Goal: Task Accomplishment & Management: Manage account settings

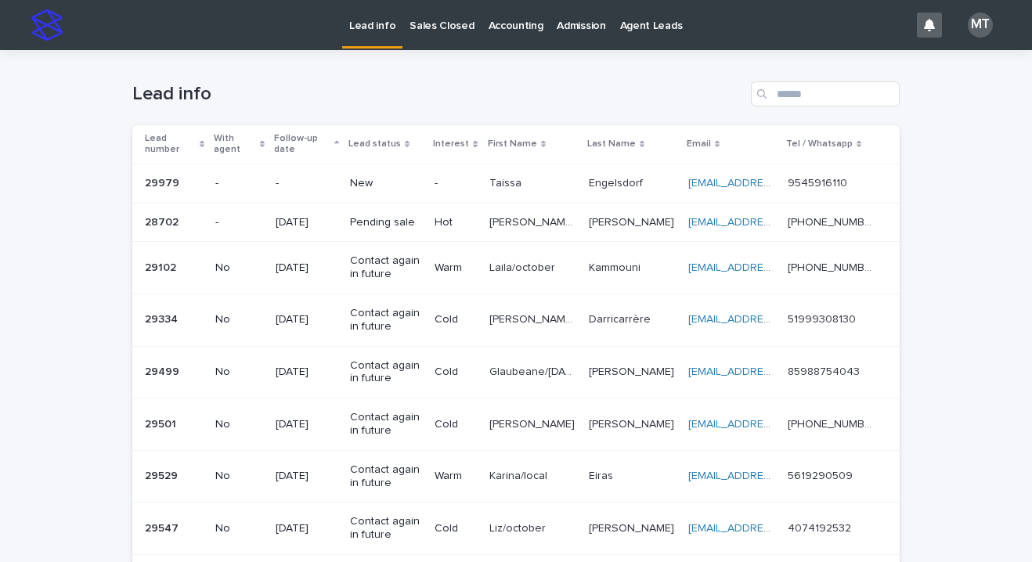
click at [474, 171] on div "-" at bounding box center [454, 184] width 41 height 26
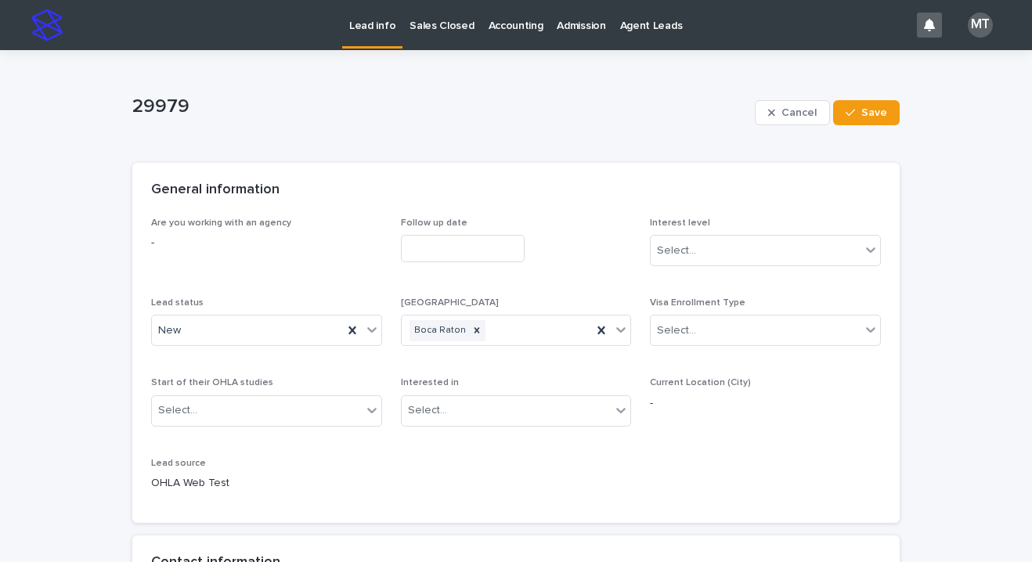
click at [425, 254] on input "text" at bounding box center [463, 248] width 124 height 27
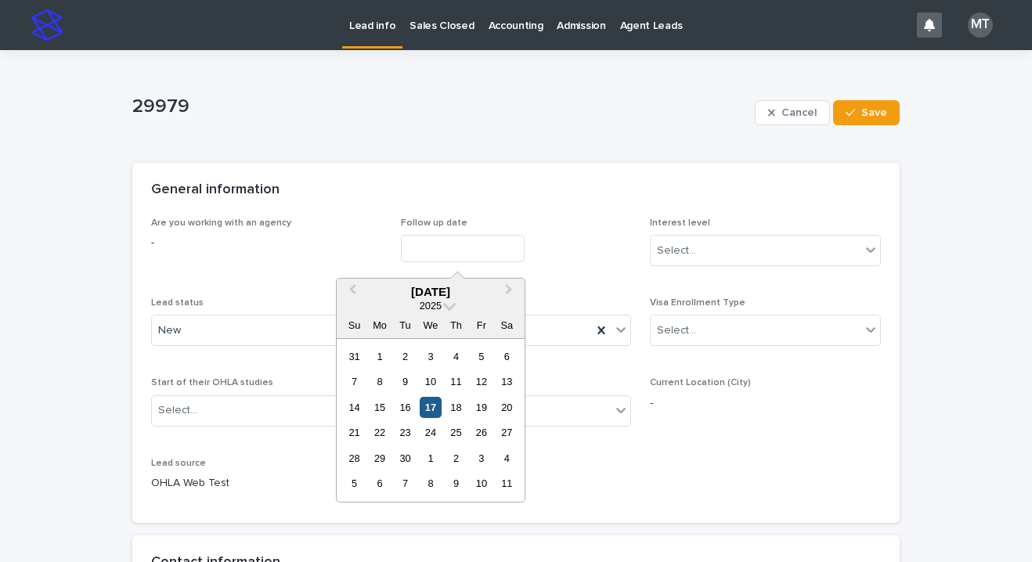
click at [424, 409] on div "17" at bounding box center [430, 407] width 21 height 21
type input "**********"
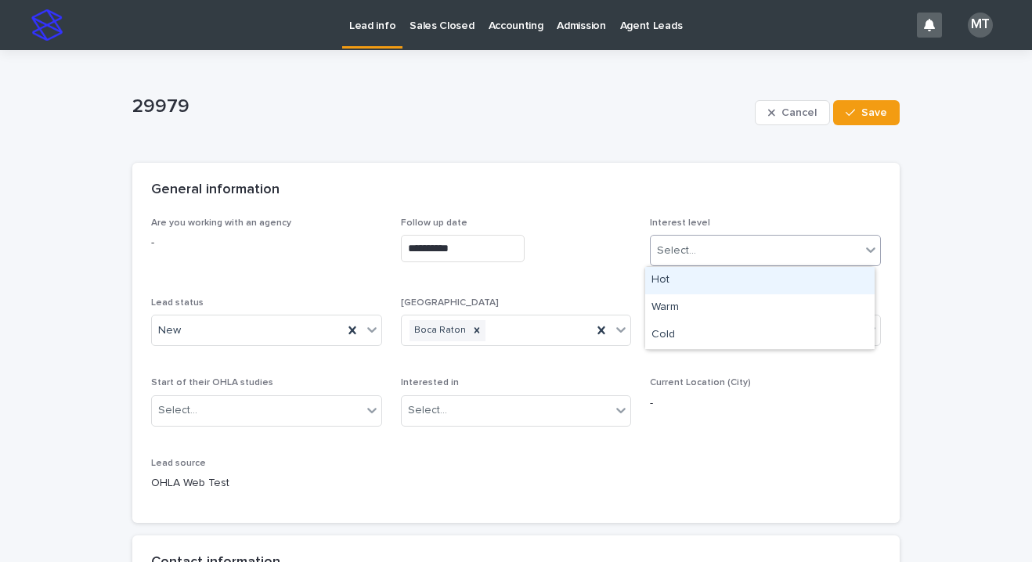
click at [704, 255] on div "Select..." at bounding box center [755, 251] width 210 height 26
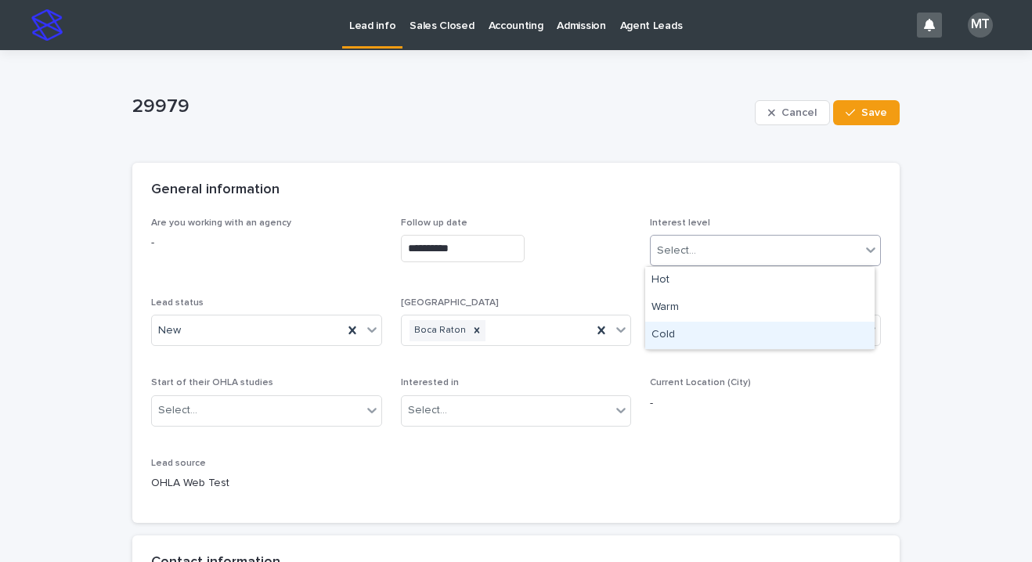
click at [675, 336] on div "Cold" at bounding box center [759, 335] width 229 height 27
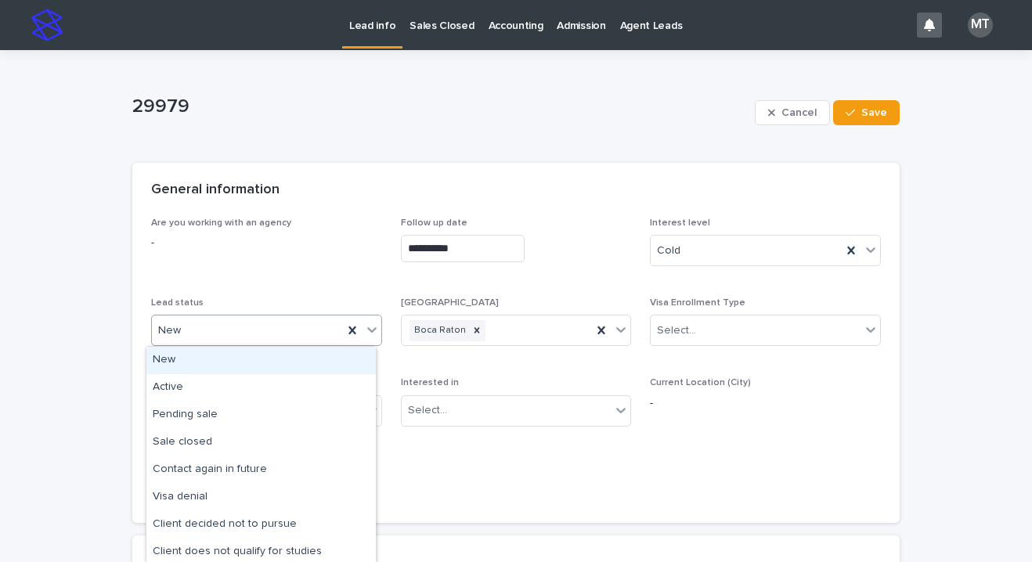
click at [246, 342] on div "New" at bounding box center [247, 331] width 191 height 26
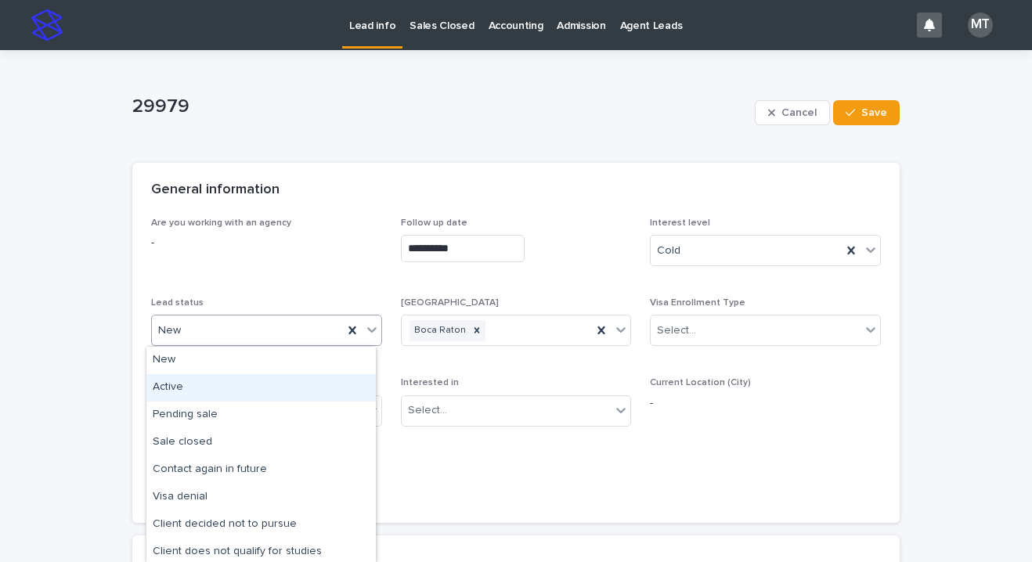
click at [216, 380] on div "Active" at bounding box center [260, 387] width 229 height 27
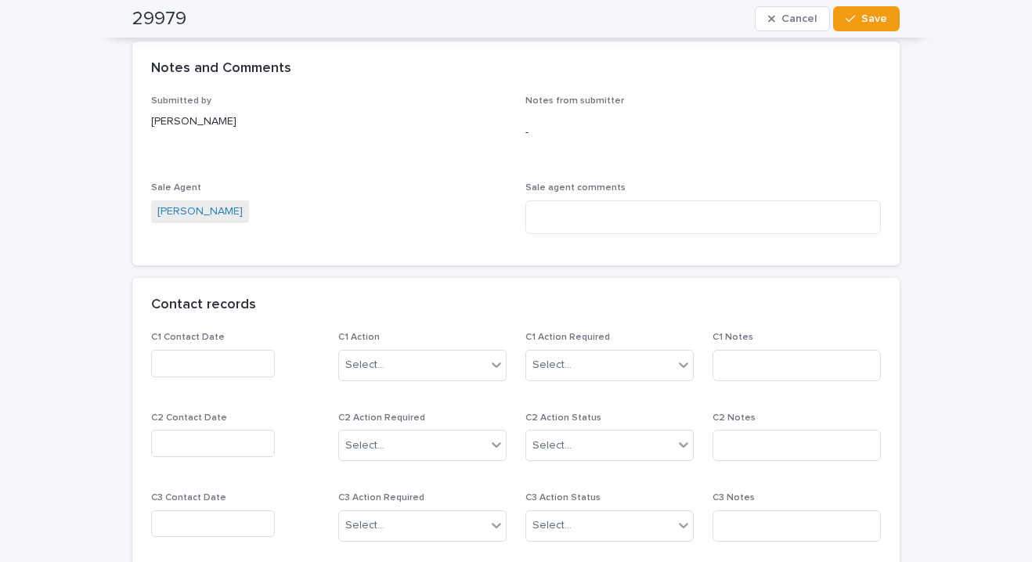
scroll to position [1252, 0]
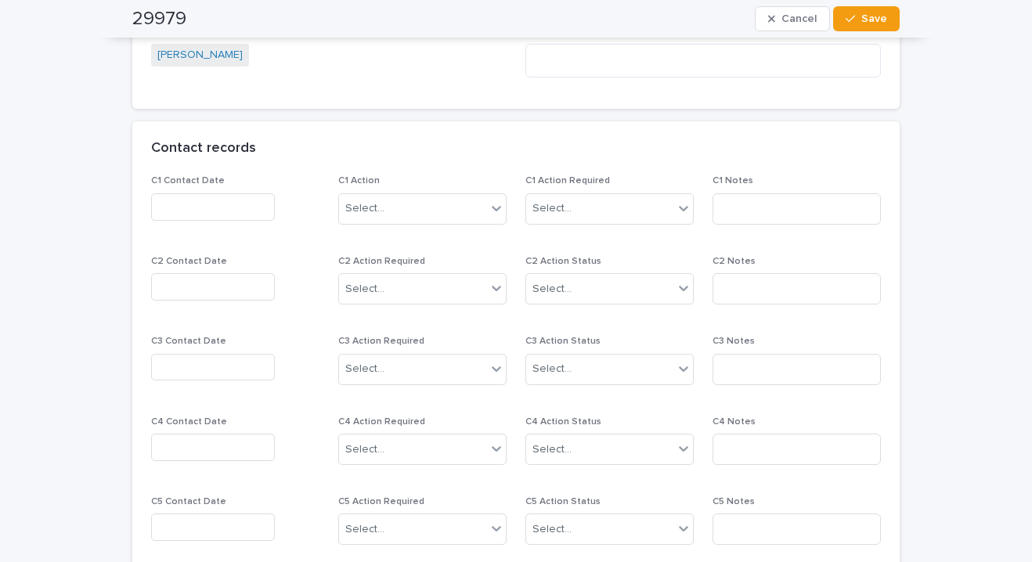
click at [207, 203] on input "text" at bounding box center [213, 206] width 124 height 27
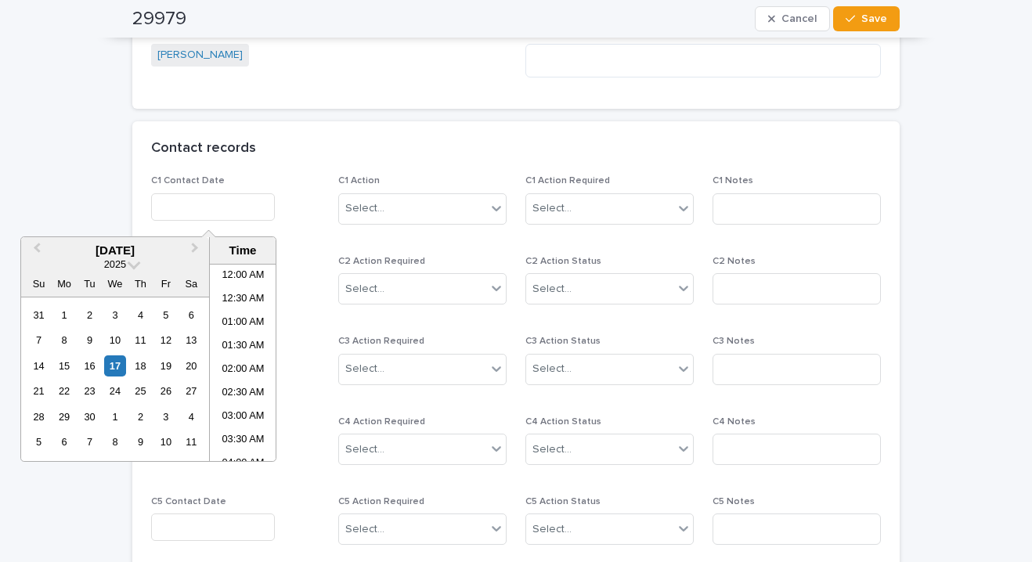
scroll to position [290, 0]
click at [241, 362] on li "08:00 AM" at bounding box center [243, 362] width 67 height 23
type input "**********"
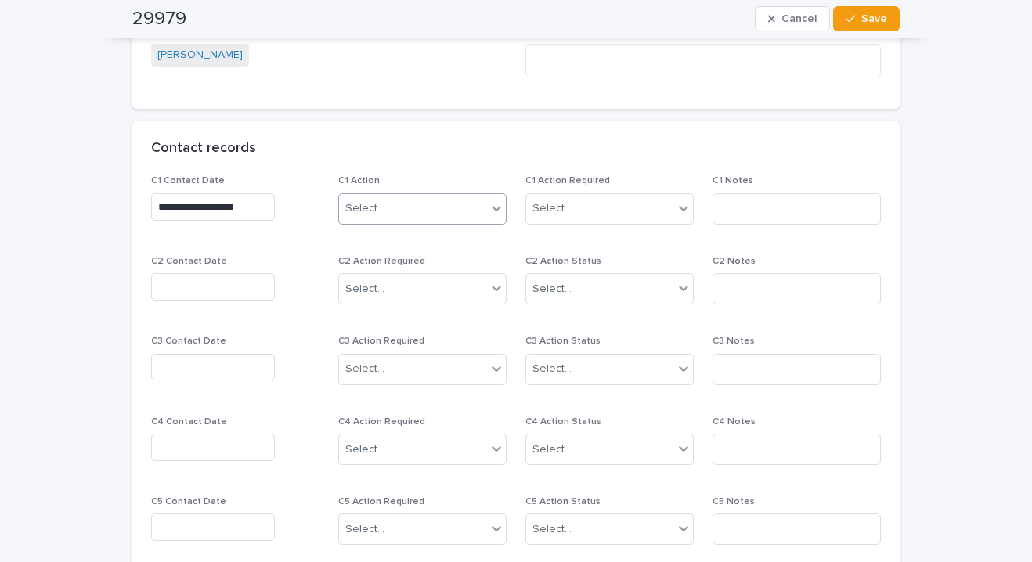
click at [366, 211] on div "Select..." at bounding box center [364, 208] width 39 height 16
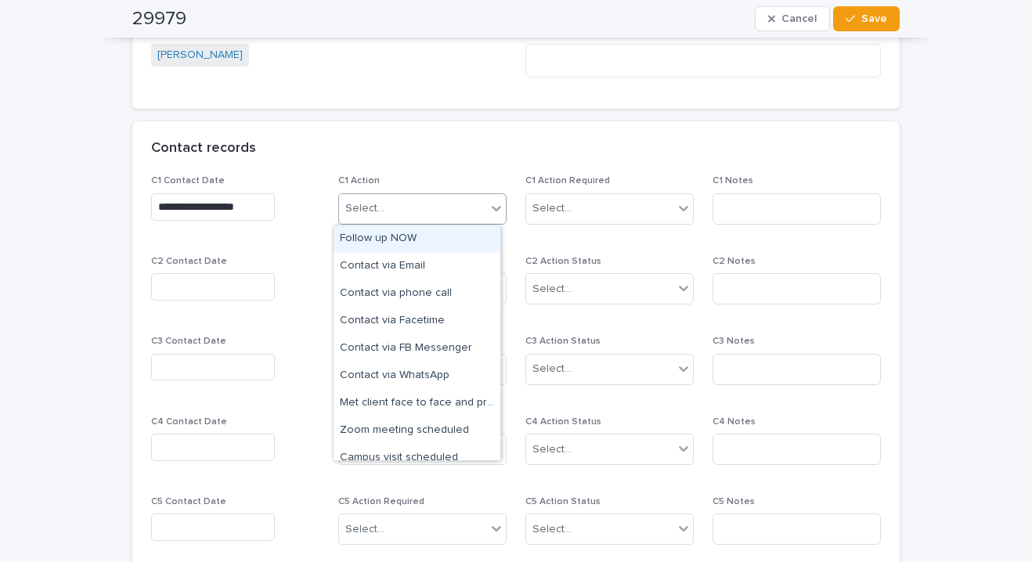
click at [383, 240] on div "Follow up NOW" at bounding box center [416, 238] width 167 height 27
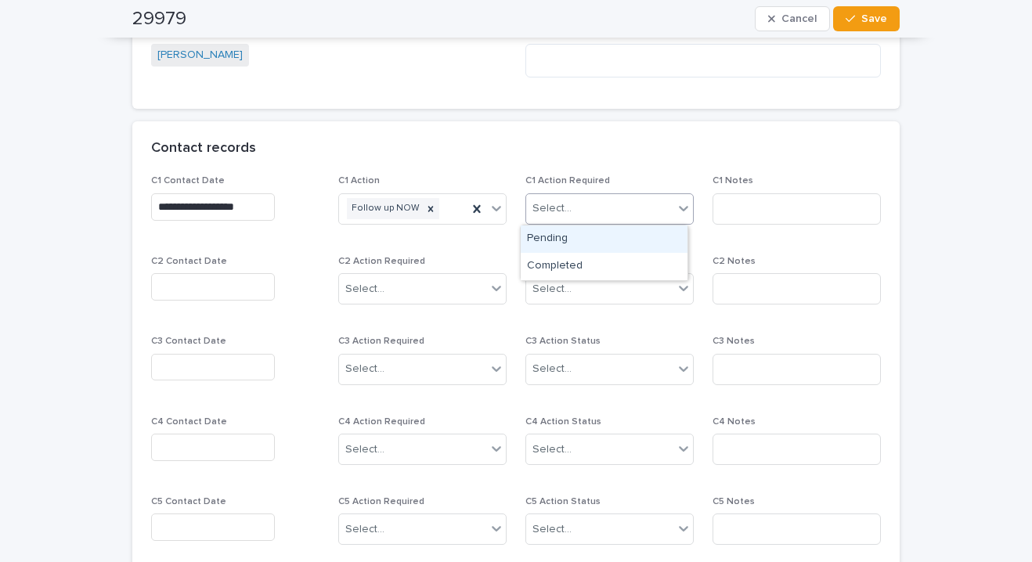
click at [576, 211] on div "Select..." at bounding box center [599, 209] width 147 height 26
click at [568, 261] on div "Completed" at bounding box center [604, 266] width 167 height 27
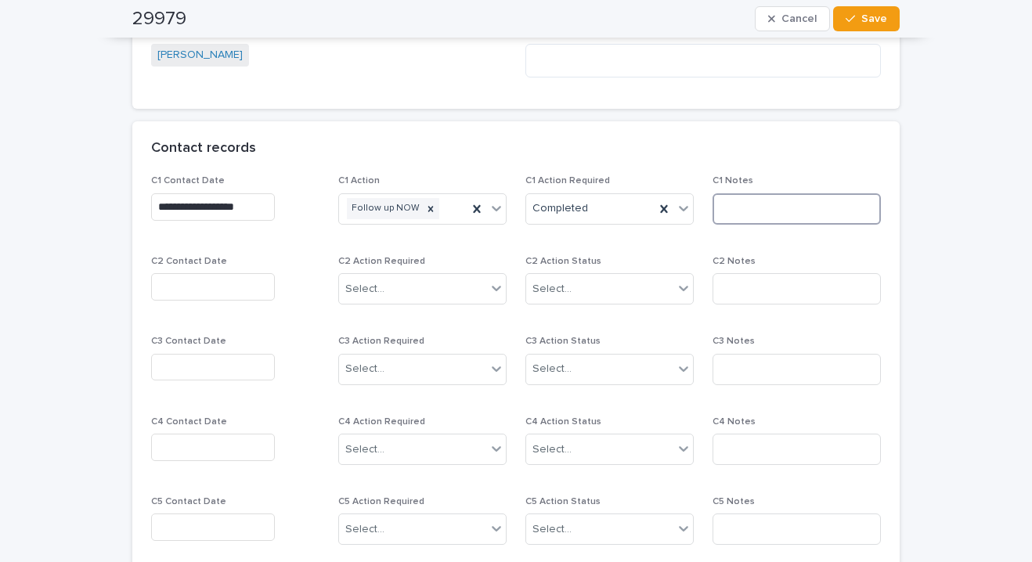
click at [750, 204] on input at bounding box center [796, 208] width 168 height 31
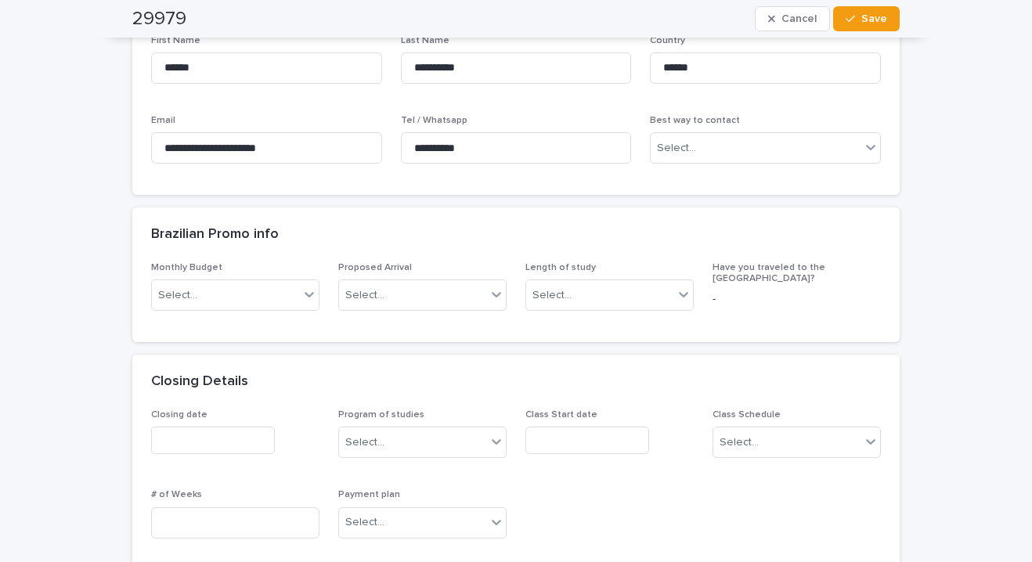
scroll to position [548, 0]
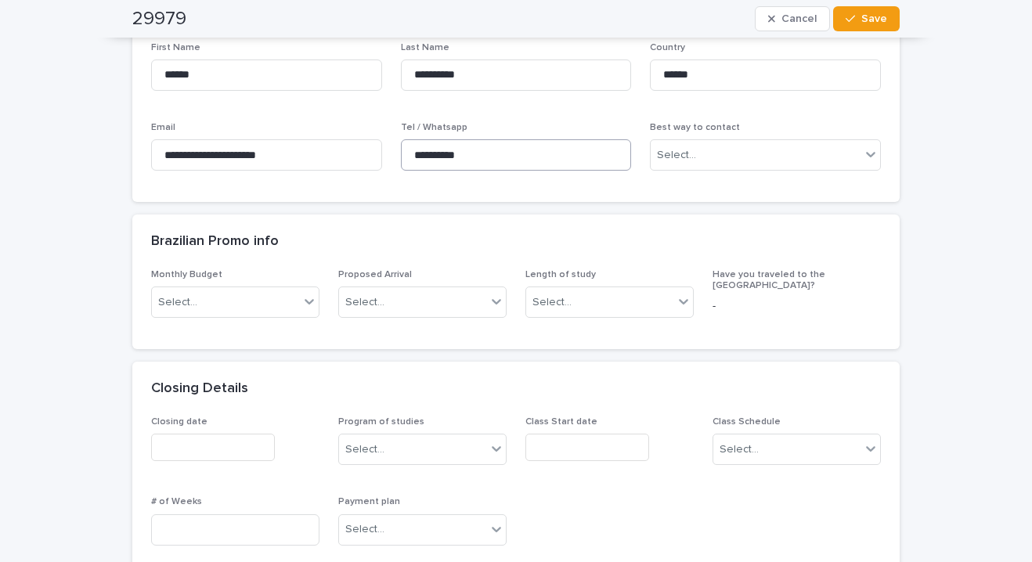
type input "*****"
drag, startPoint x: 495, startPoint y: 153, endPoint x: 394, endPoint y: 155, distance: 101.0
click at [394, 155] on div "**********" at bounding box center [516, 113] width 730 height 142
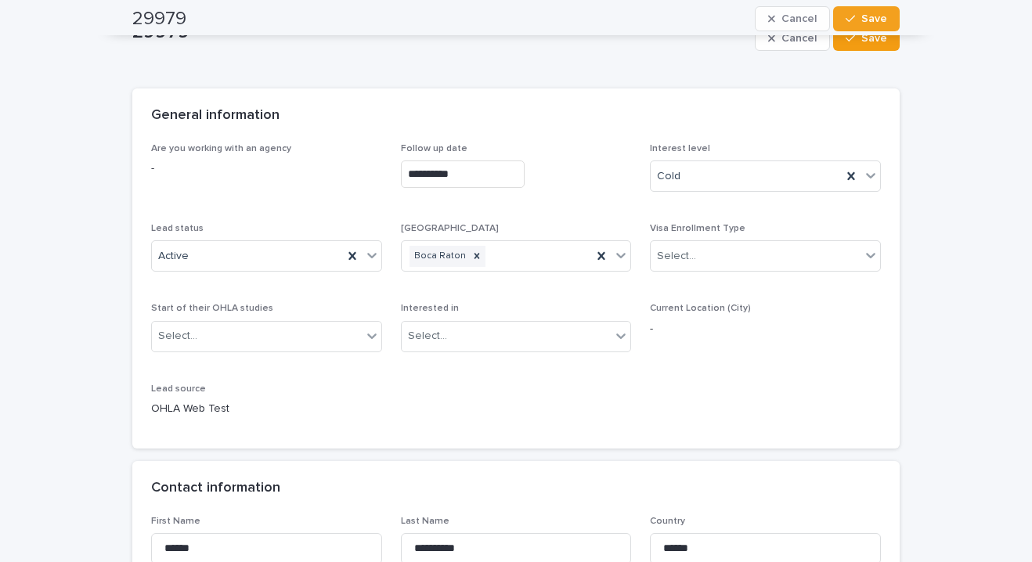
scroll to position [0, 0]
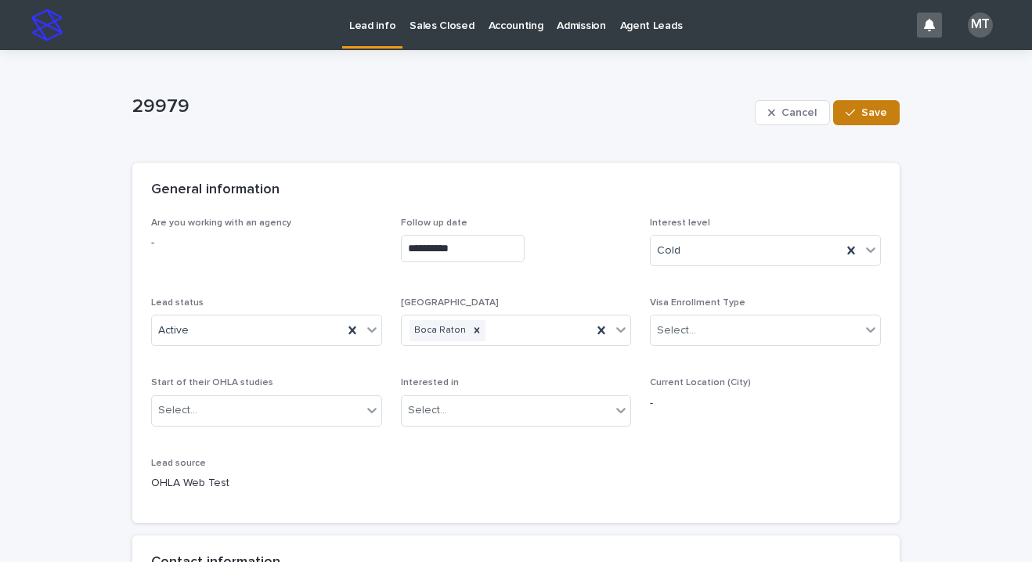
click at [867, 112] on span "Save" at bounding box center [874, 112] width 26 height 11
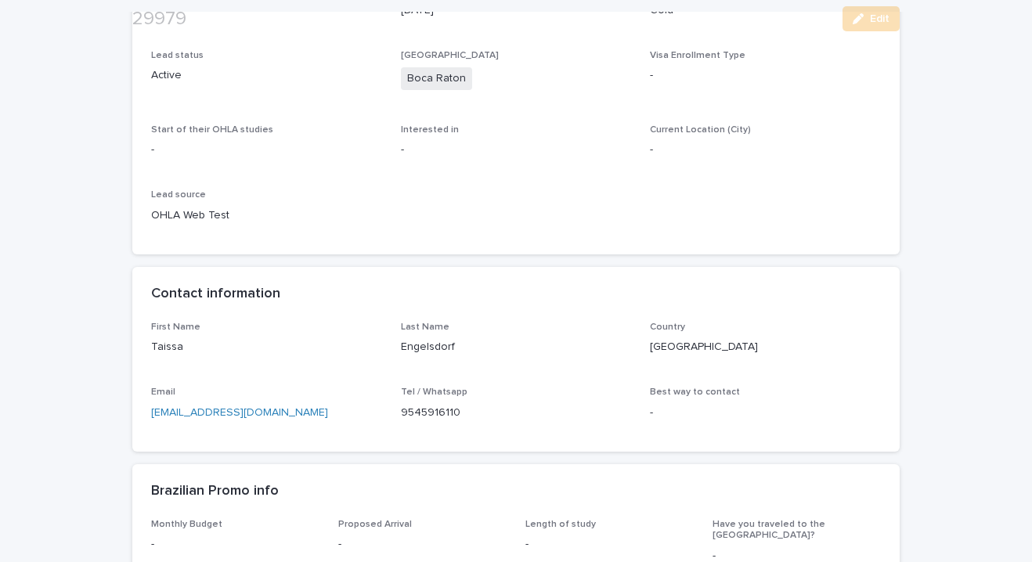
scroll to position [235, 0]
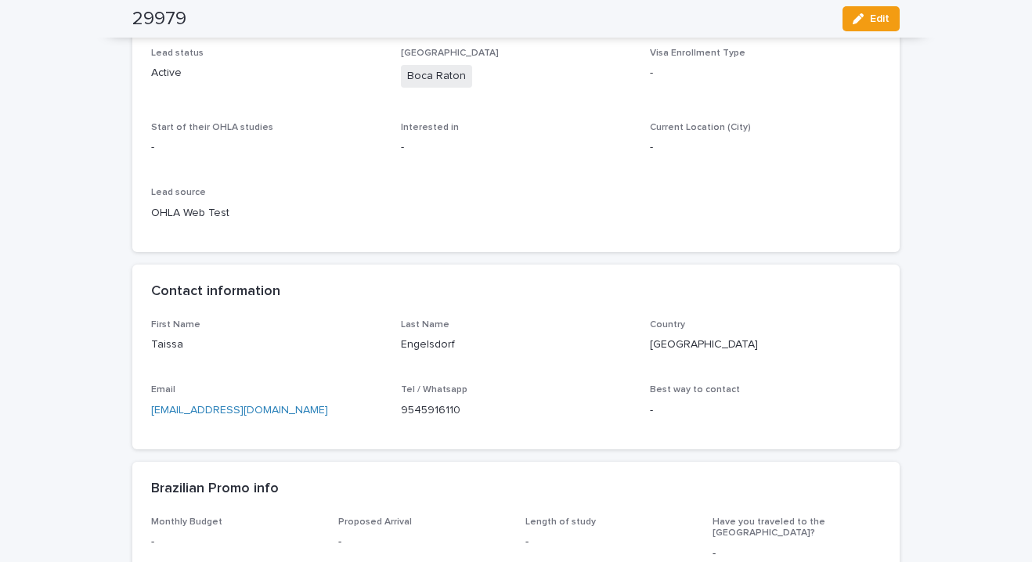
click at [282, 182] on div "Are you working with an agency - Follow up date [DATE] Interest level Cold Lead…" at bounding box center [516, 108] width 730 height 251
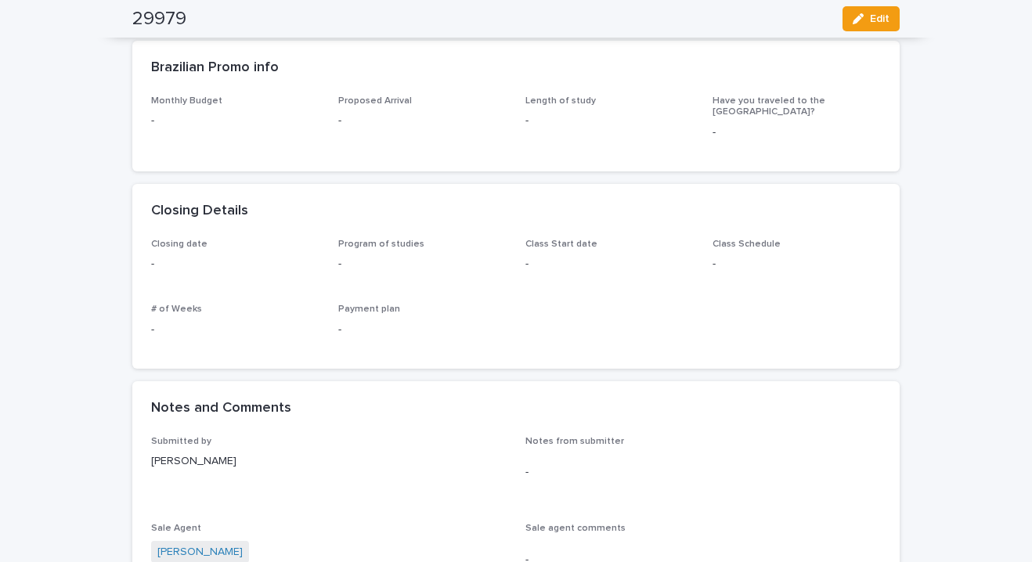
scroll to position [0, 0]
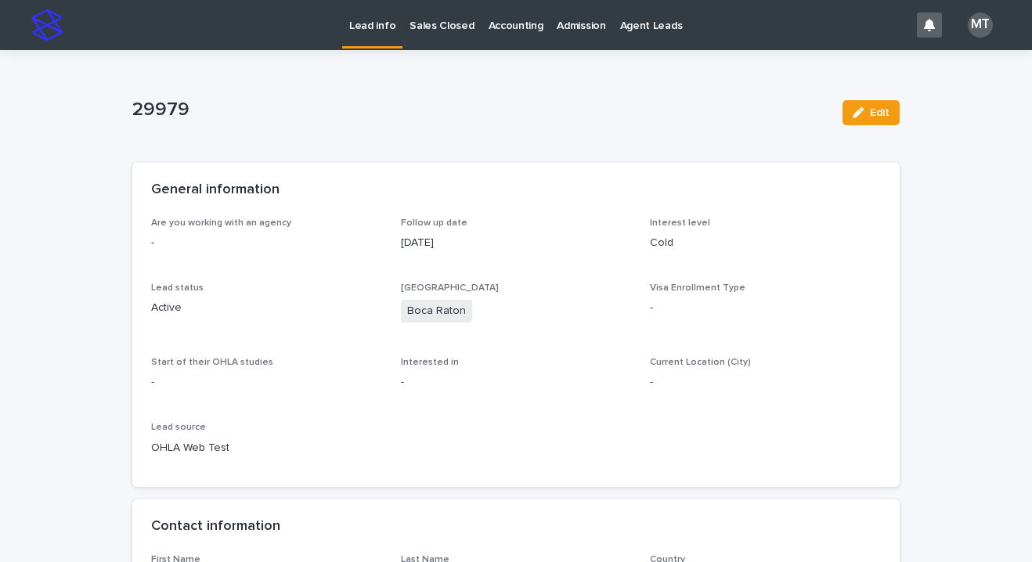
click at [373, 22] on p "Lead info" at bounding box center [372, 16] width 46 height 33
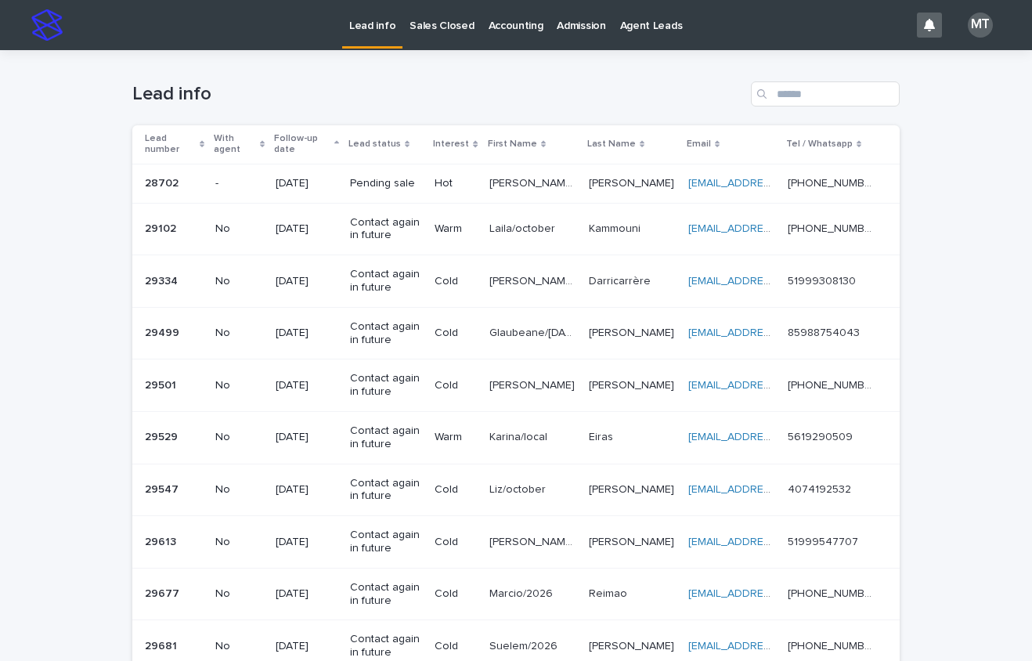
click at [317, 84] on h1 "Lead info" at bounding box center [438, 94] width 612 height 23
click at [448, 23] on p "Sales Closed" at bounding box center [441, 16] width 64 height 33
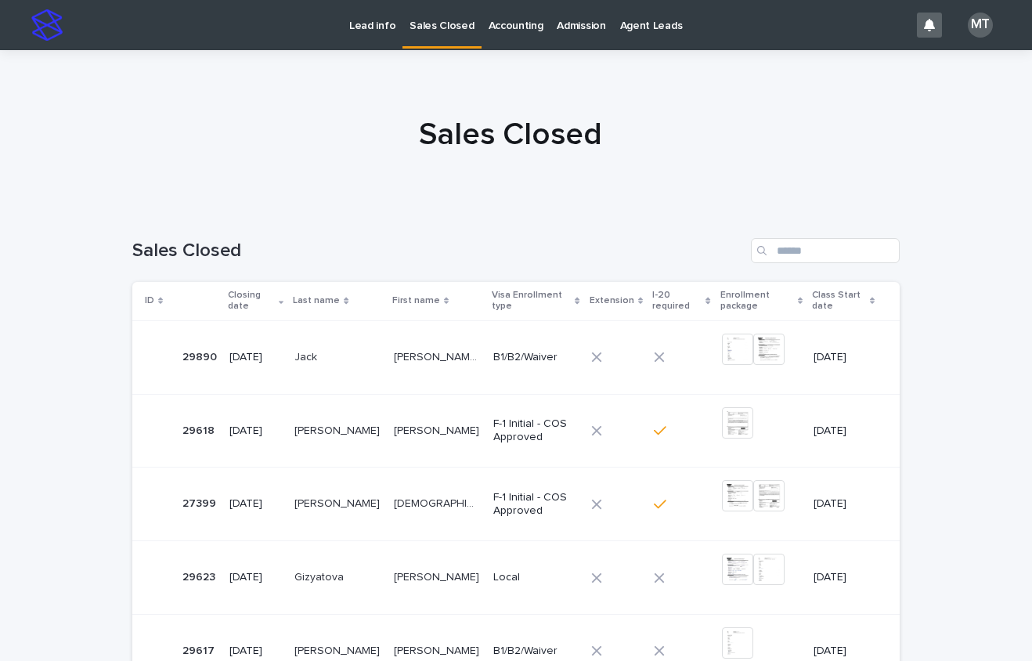
click at [367, 23] on p "Lead info" at bounding box center [372, 16] width 46 height 33
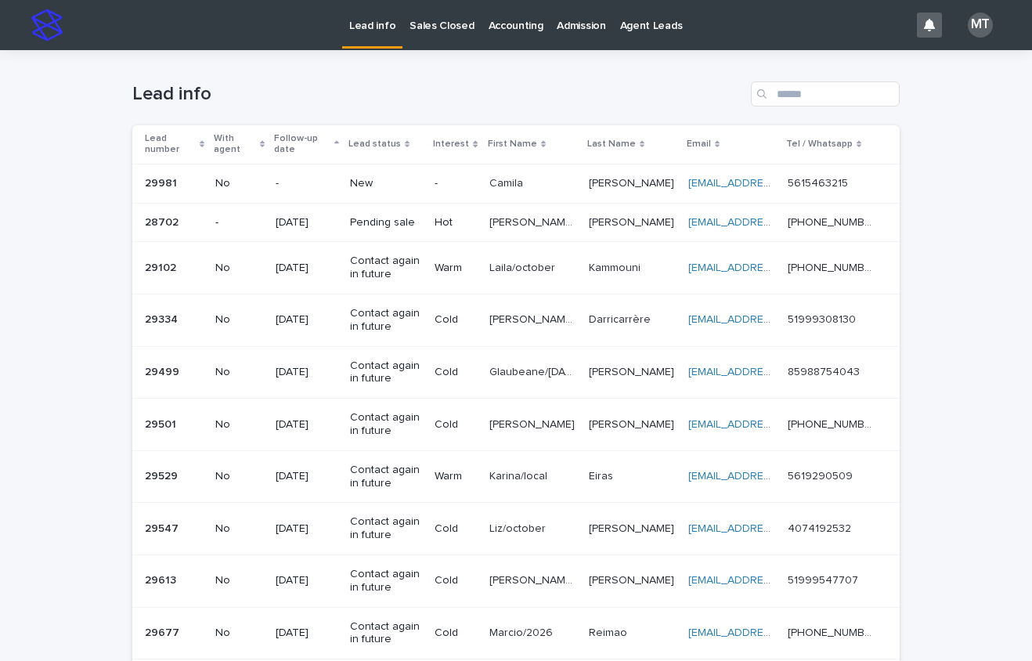
click at [402, 181] on p "New" at bounding box center [386, 183] width 72 height 13
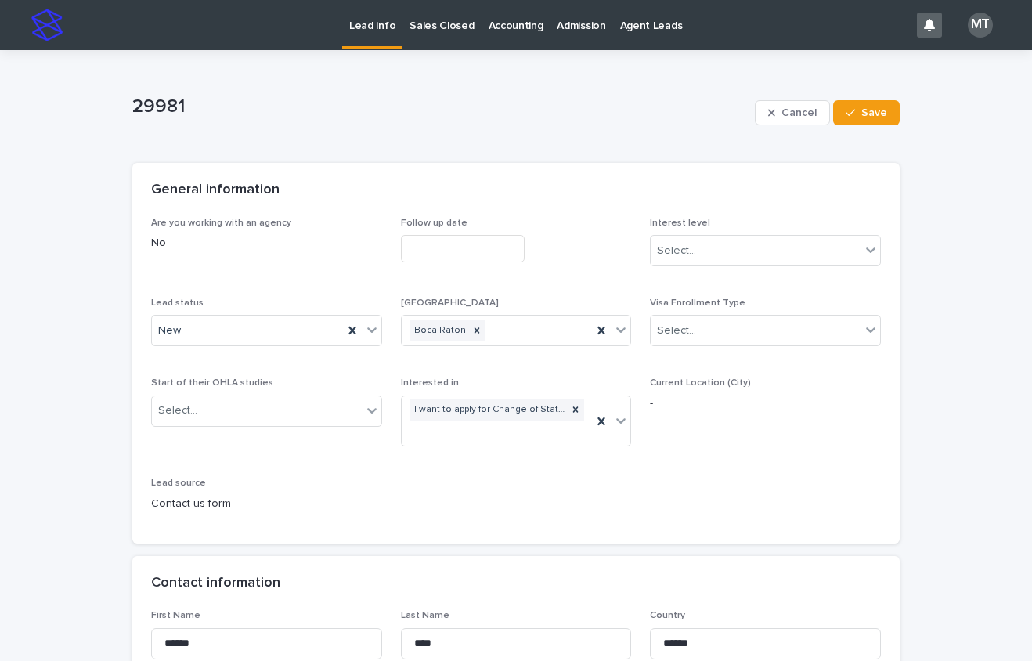
click at [431, 255] on input "text" at bounding box center [463, 248] width 124 height 27
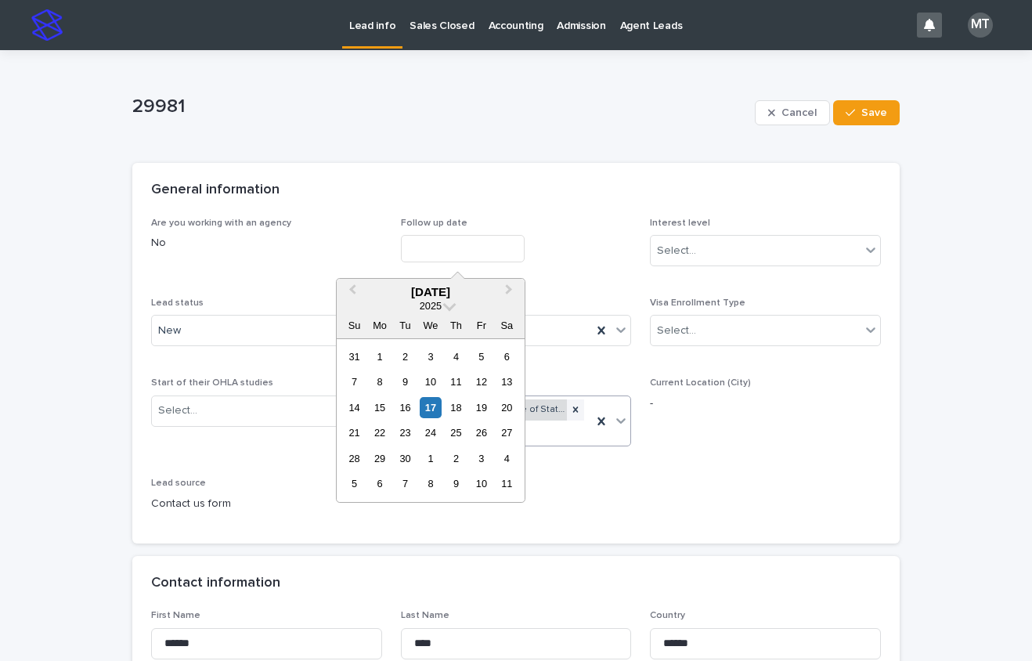
drag, startPoint x: 428, startPoint y: 408, endPoint x: 453, endPoint y: 403, distance: 25.5
click at [430, 407] on div "17" at bounding box center [430, 407] width 21 height 21
type input "**********"
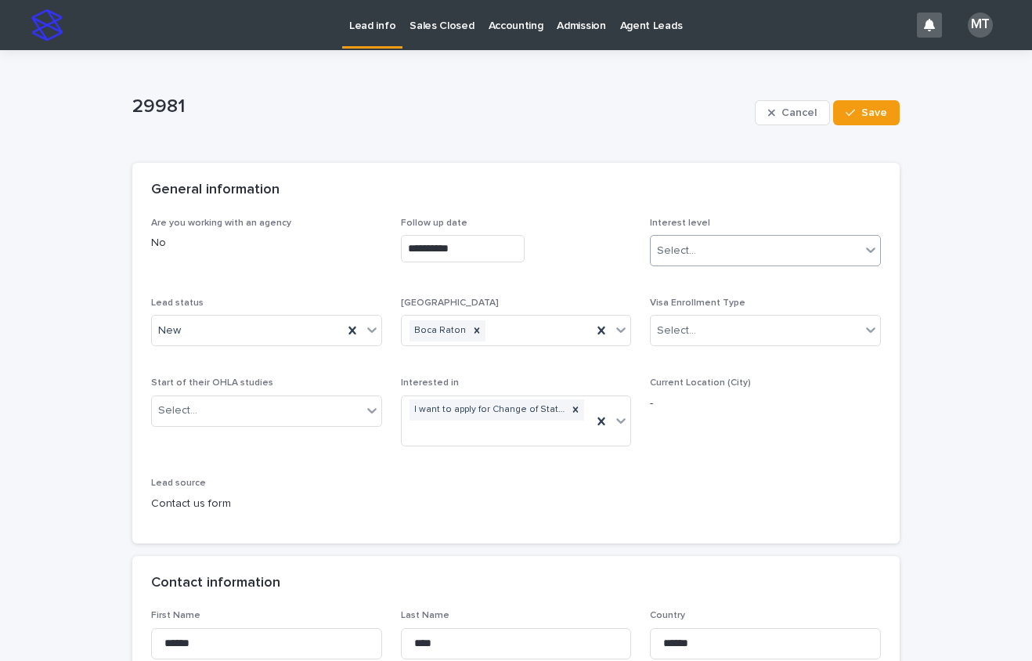
click at [768, 247] on div "Select..." at bounding box center [755, 251] width 210 height 26
click at [708, 330] on div "Cold" at bounding box center [759, 335] width 229 height 27
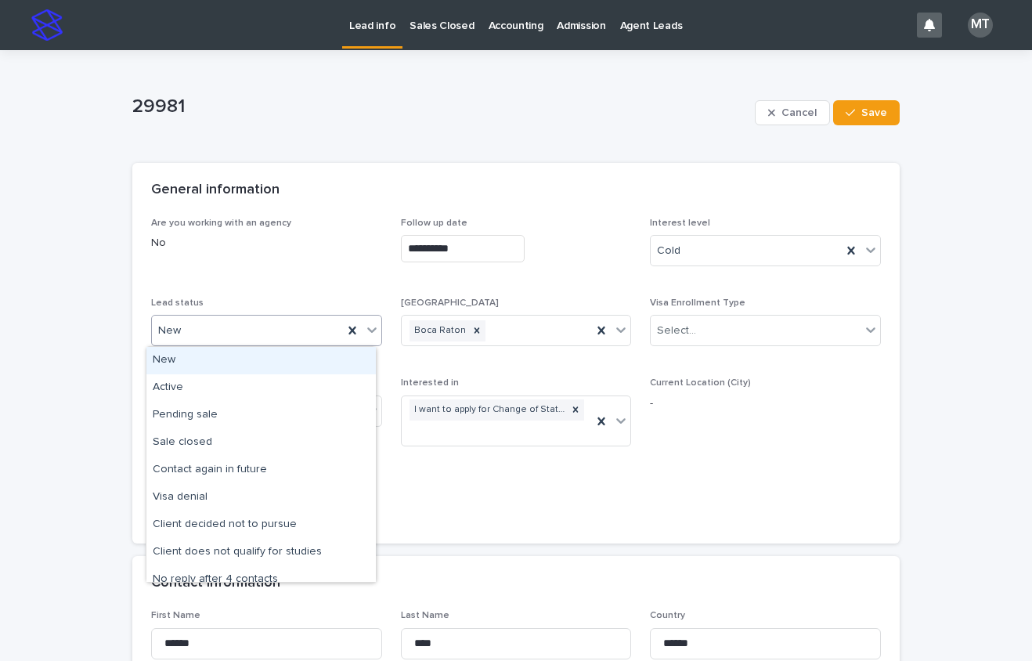
click at [240, 323] on div "New" at bounding box center [247, 331] width 191 height 26
click at [207, 382] on div "Active" at bounding box center [260, 387] width 229 height 27
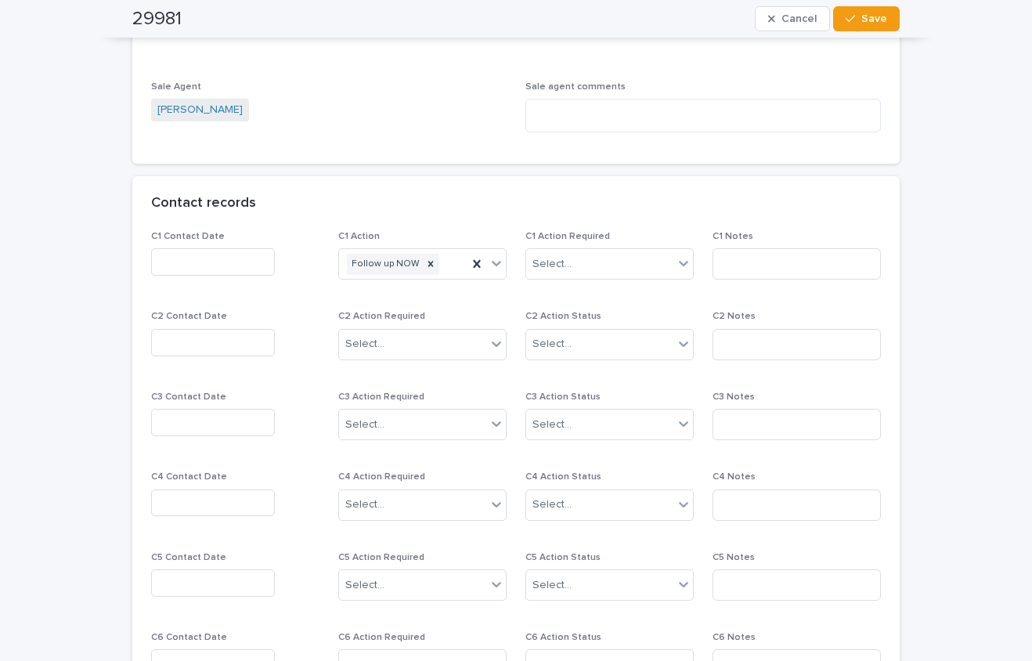
scroll to position [1252, 0]
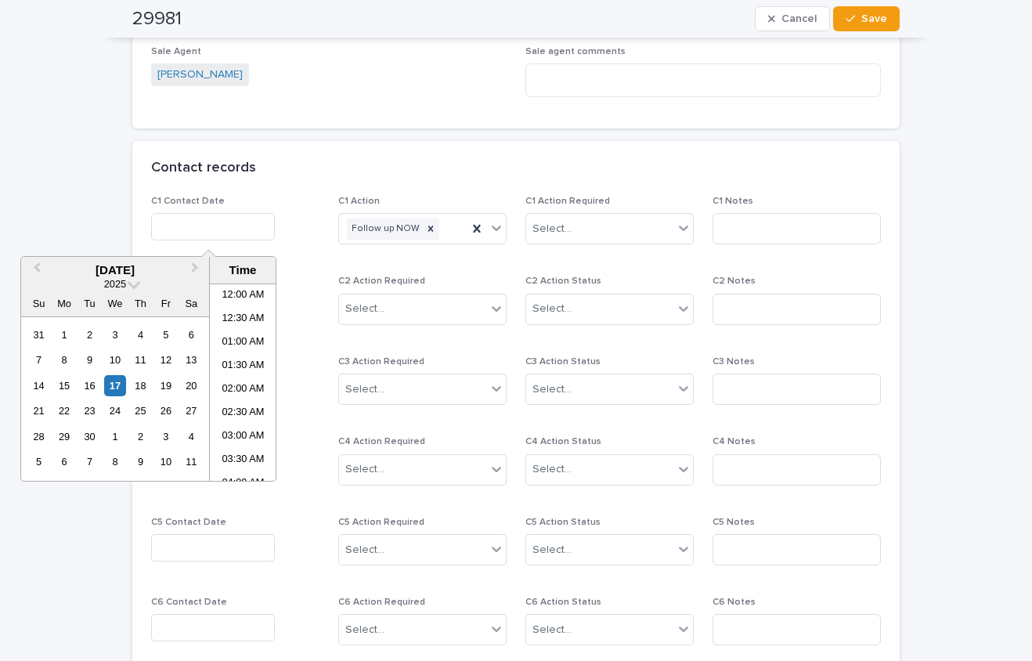
click at [184, 225] on input "text" at bounding box center [213, 226] width 124 height 27
drag, startPoint x: 245, startPoint y: 402, endPoint x: 288, endPoint y: 384, distance: 47.0
click at [245, 402] on li "09:00 AM" at bounding box center [243, 405] width 67 height 23
type input "**********"
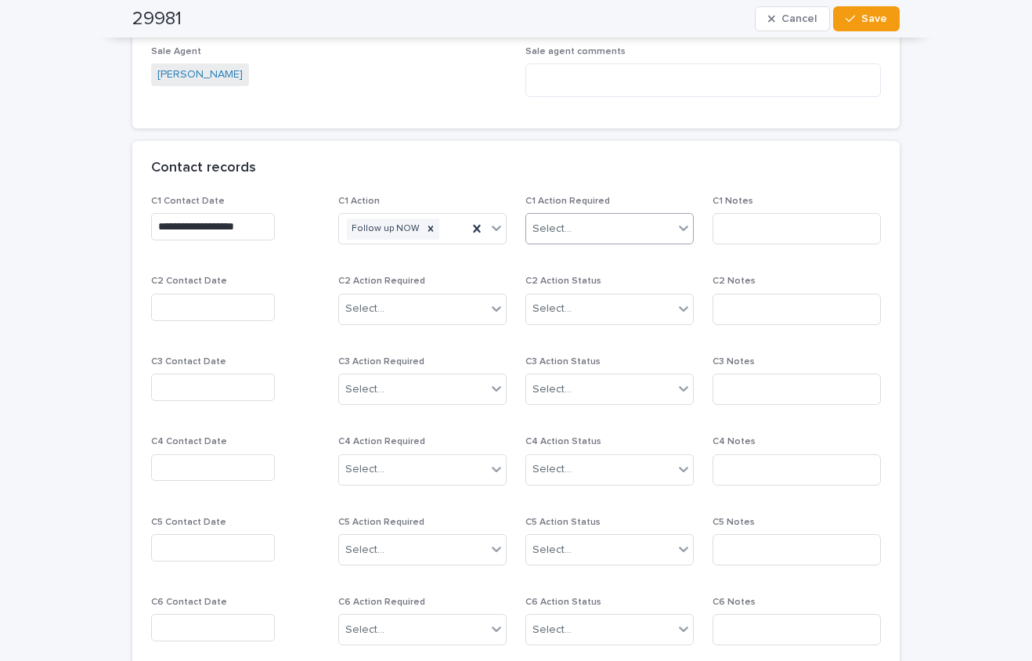
click at [550, 229] on div "Select..." at bounding box center [551, 229] width 39 height 16
click at [558, 290] on div "Completed" at bounding box center [604, 285] width 167 height 27
click at [787, 224] on input at bounding box center [796, 228] width 168 height 31
type input "*****"
click at [880, 23] on span "Save" at bounding box center [874, 18] width 26 height 11
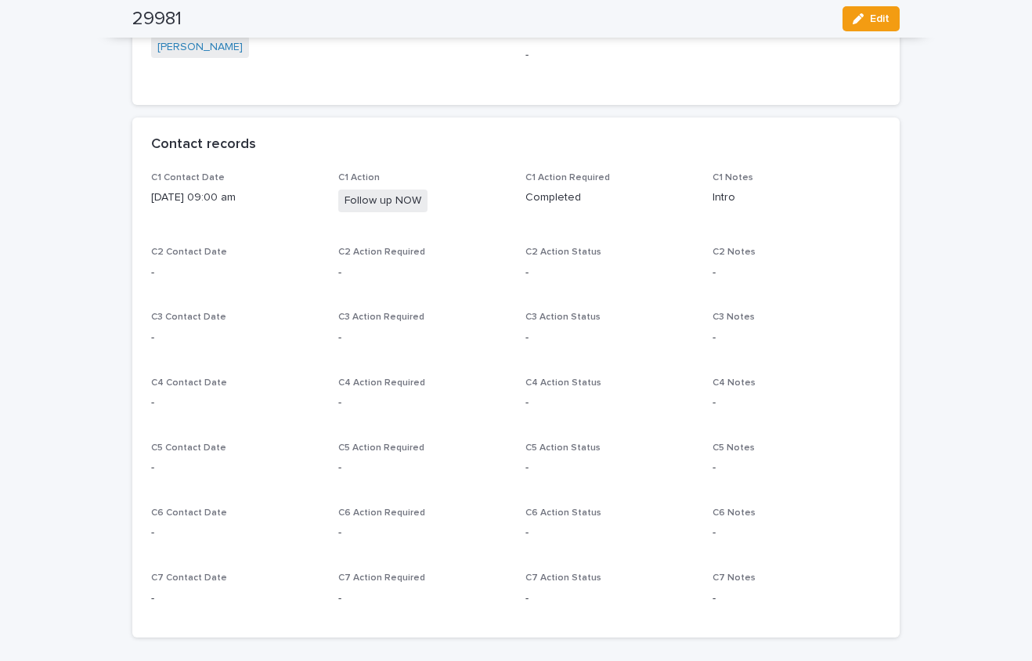
scroll to position [1174, 0]
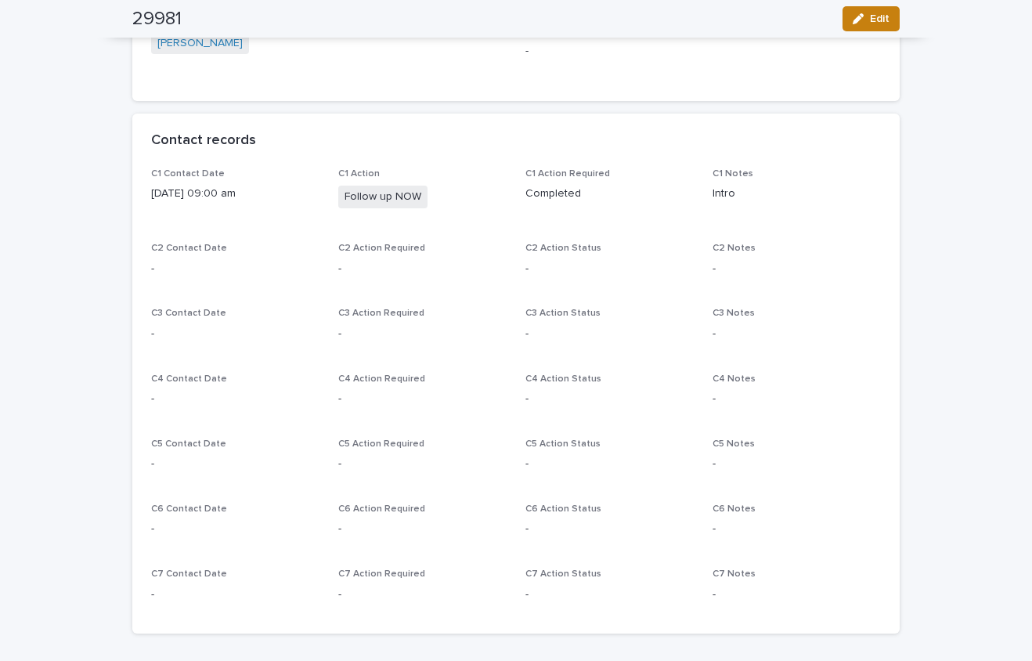
click at [879, 18] on span "Edit" at bounding box center [880, 18] width 20 height 11
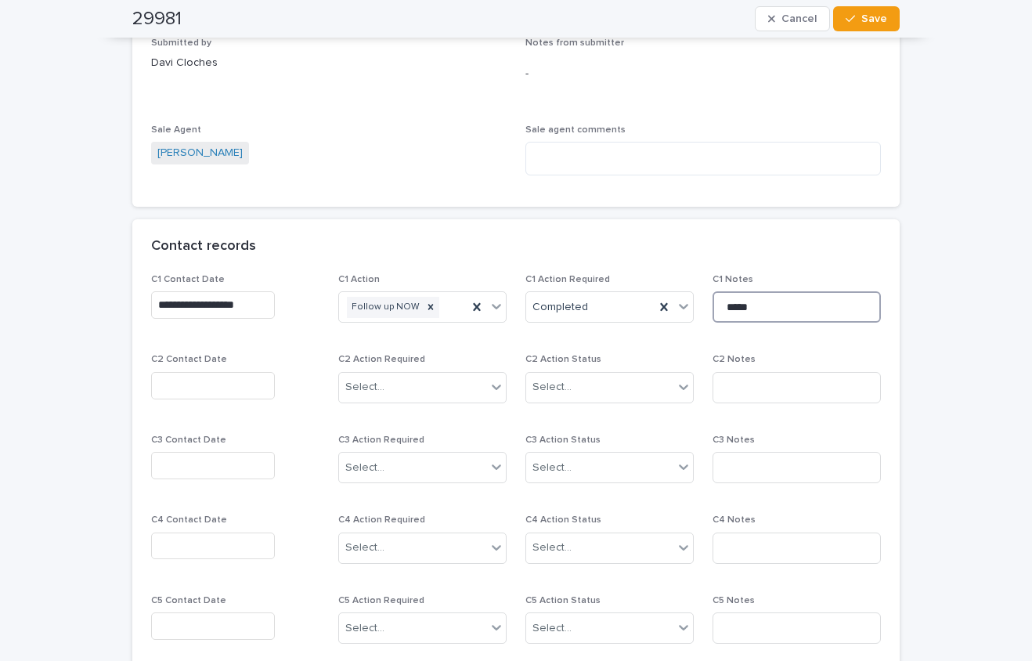
click at [748, 301] on input "*****" at bounding box center [796, 306] width 168 height 31
type input "**********"
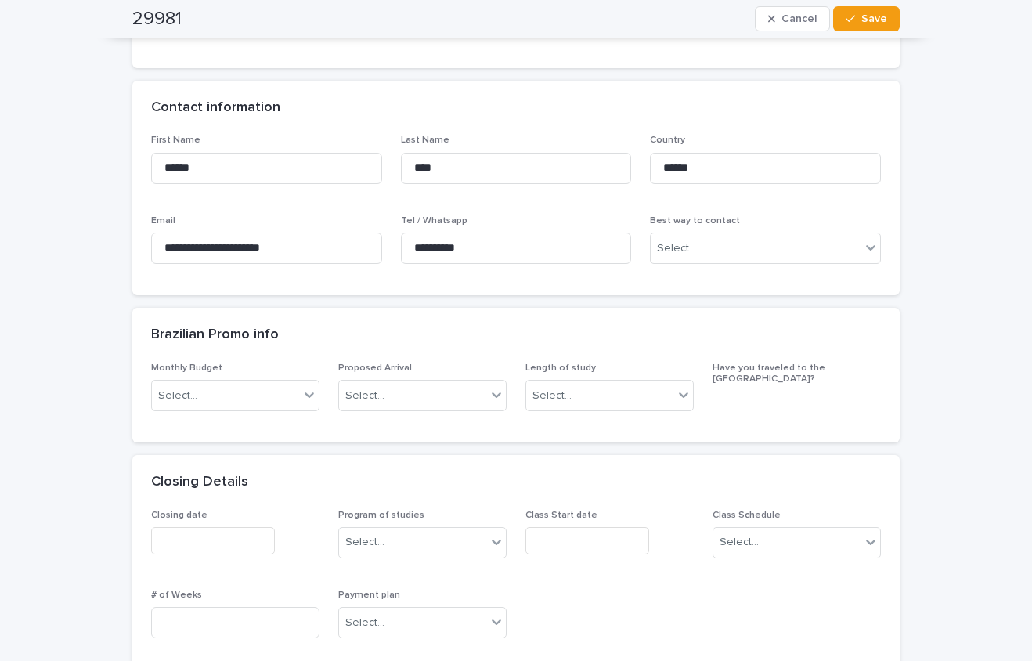
scroll to position [470, 0]
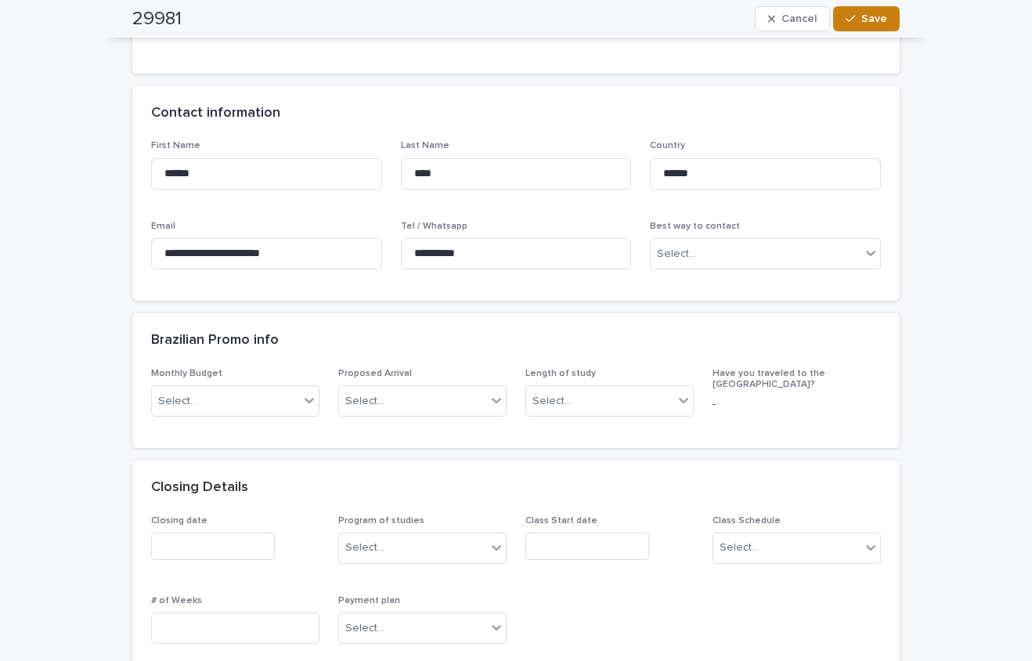
click at [872, 18] on span "Save" at bounding box center [874, 18] width 26 height 11
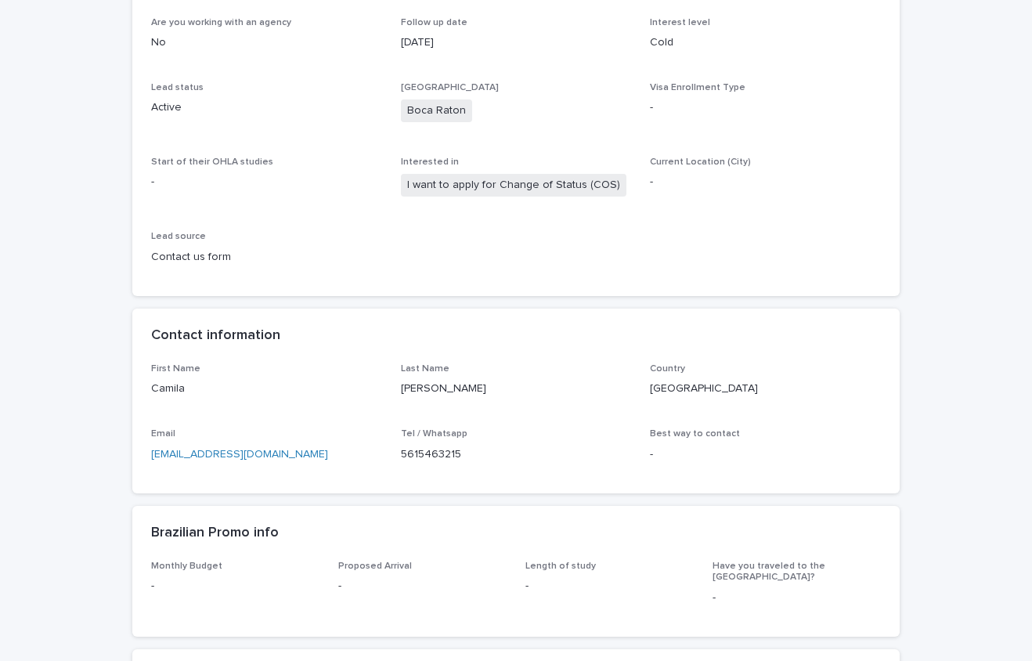
scroll to position [391, 0]
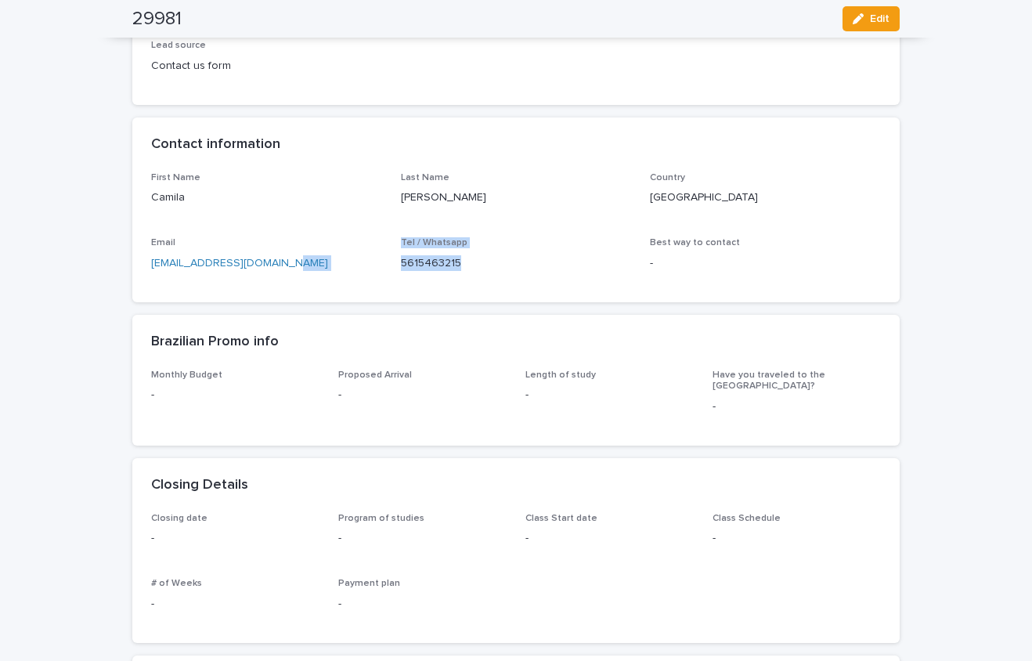
drag, startPoint x: 463, startPoint y: 263, endPoint x: 384, endPoint y: 263, distance: 79.8
click at [384, 263] on div "First Name Camila Last Name Reis Country Brazil Email Camilasamuel56@gmail.com …" at bounding box center [516, 227] width 730 height 111
copy div "Tel / Whatsapp 5615463215"
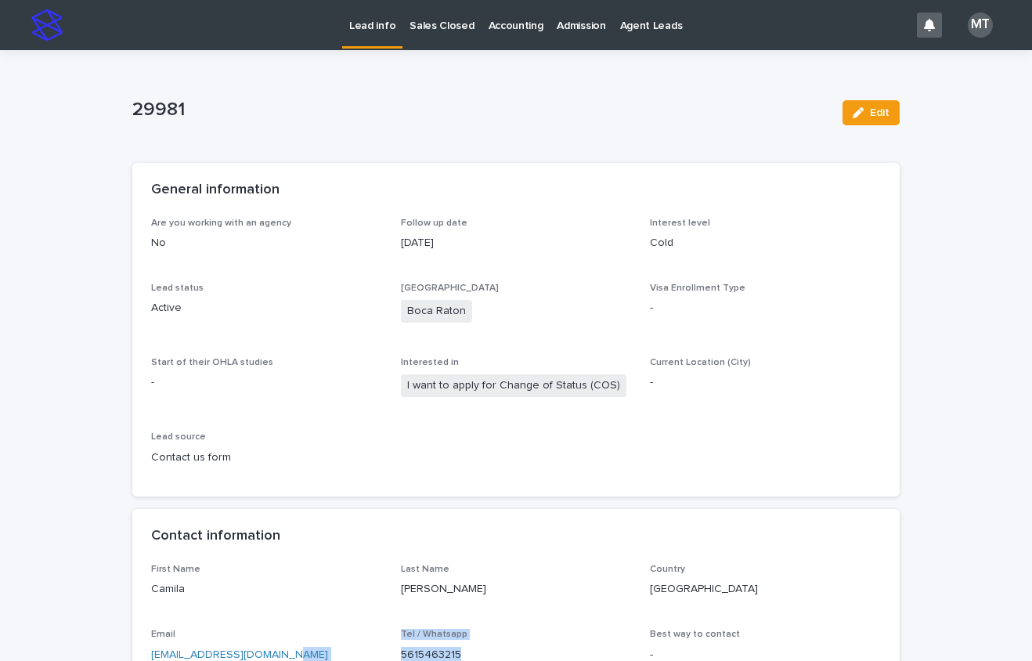
click at [367, 20] on p "Lead info" at bounding box center [372, 16] width 46 height 33
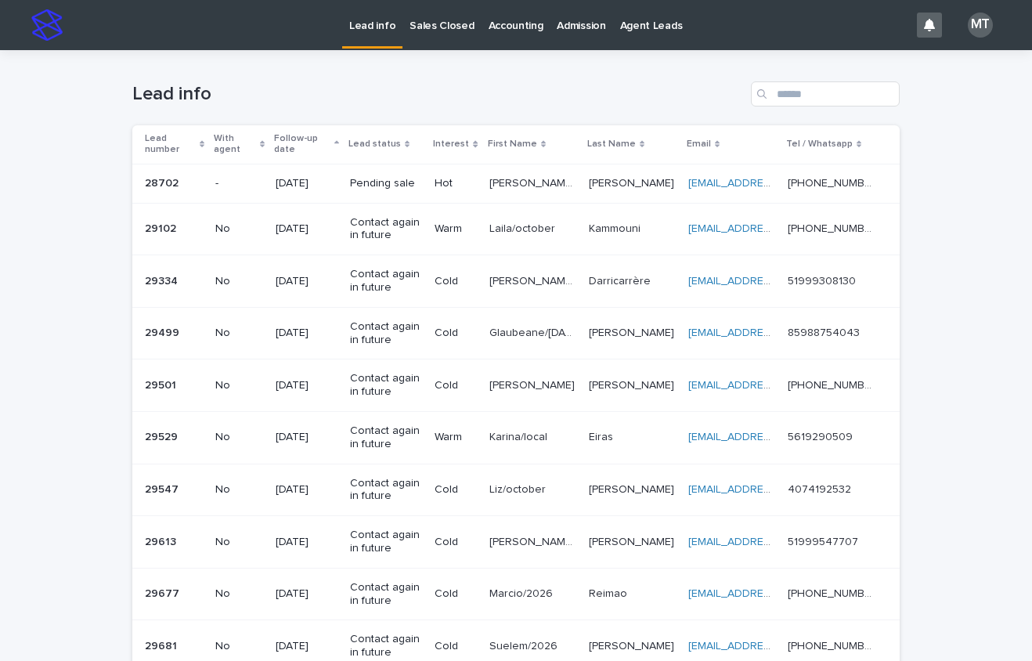
click at [436, 31] on p "Sales Closed" at bounding box center [441, 16] width 64 height 33
